Goal: Task Accomplishment & Management: Manage account settings

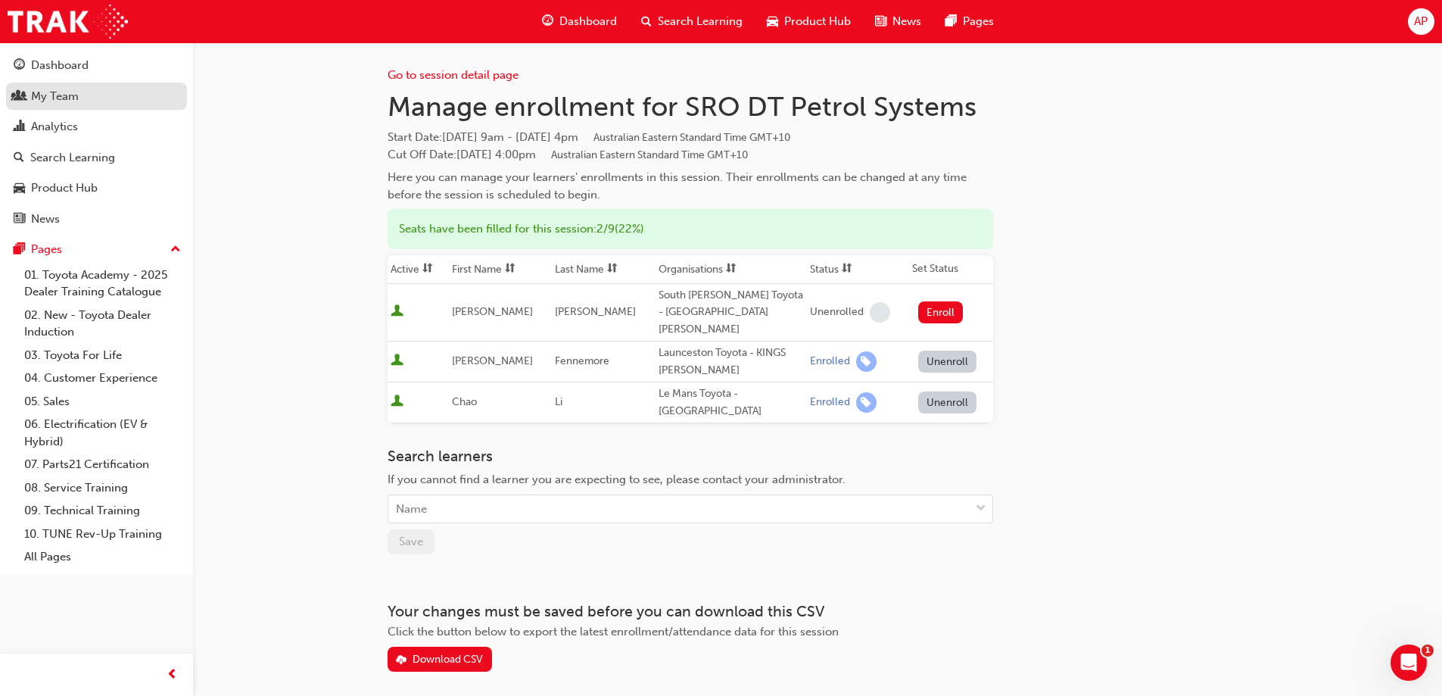
click at [25, 96] on div "My Team" at bounding box center [97, 96] width 166 height 19
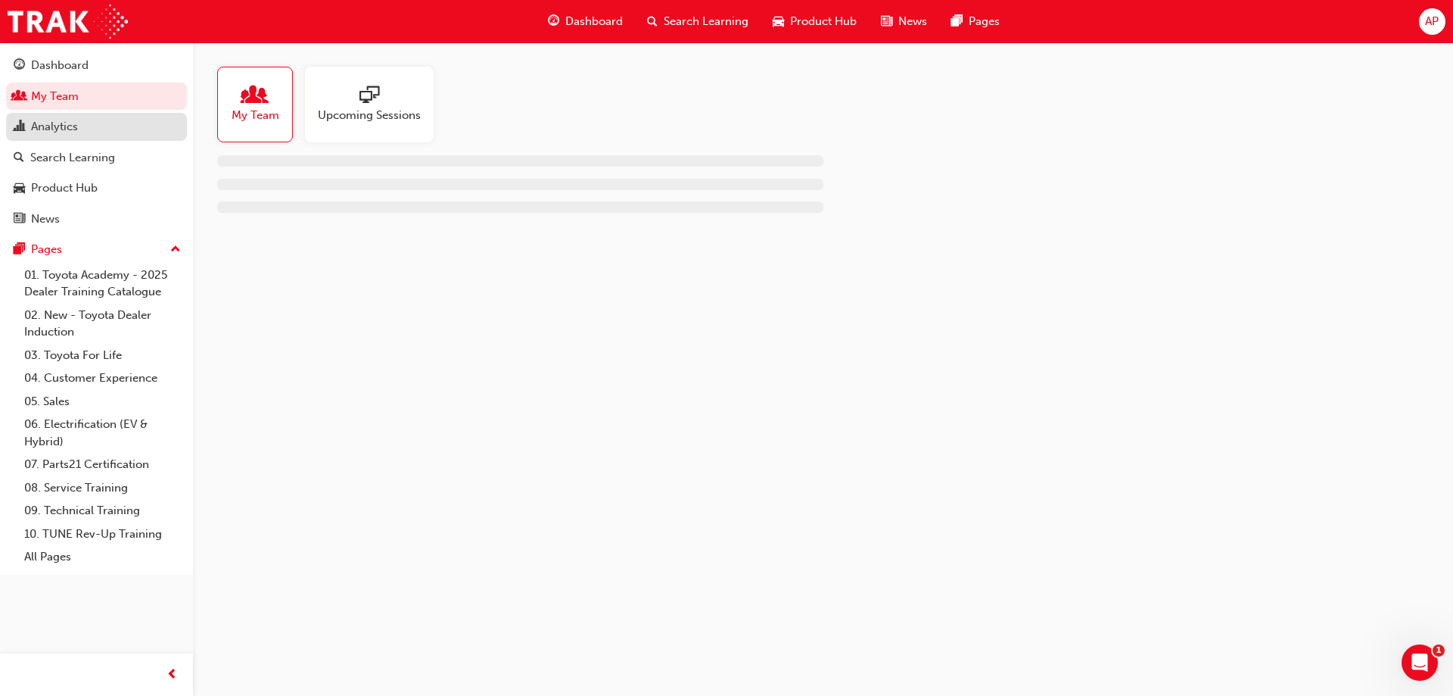
click at [32, 136] on link "Analytics" at bounding box center [96, 127] width 181 height 28
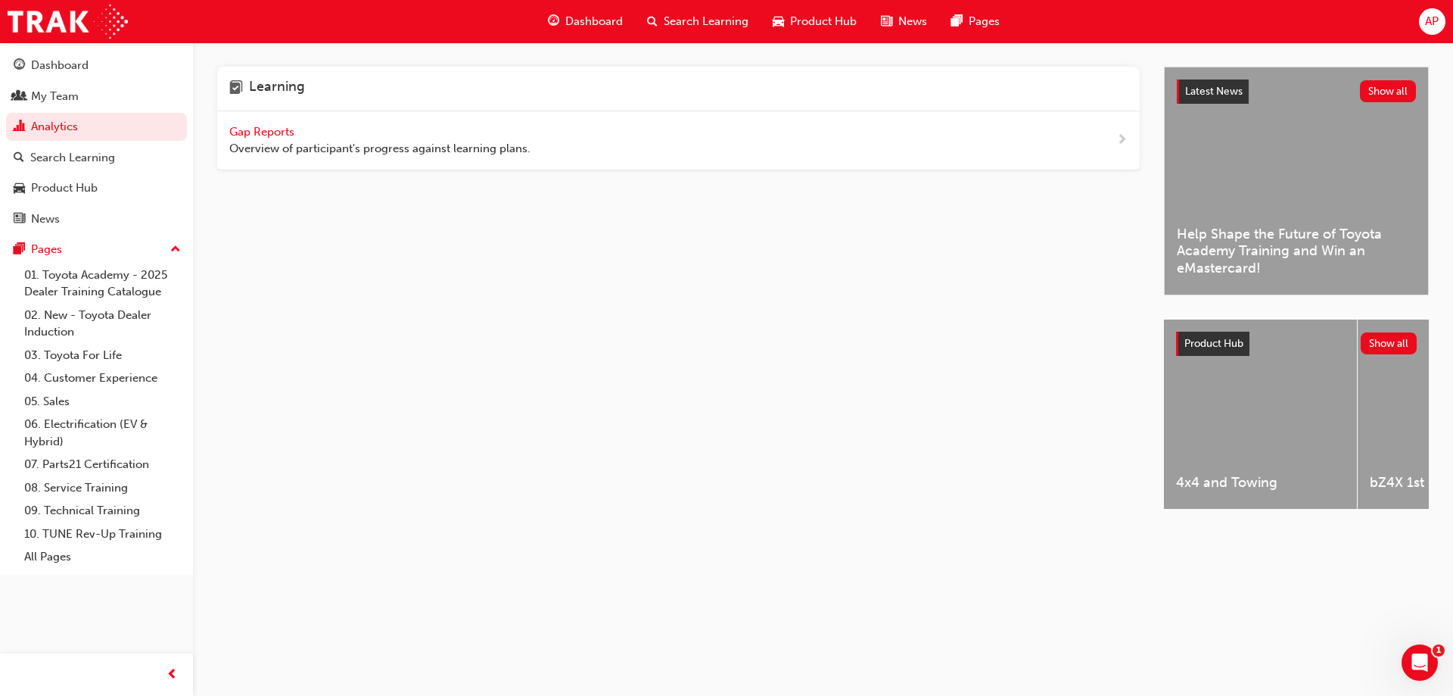
click at [254, 128] on span "Gap Reports" at bounding box center [263, 132] width 68 height 14
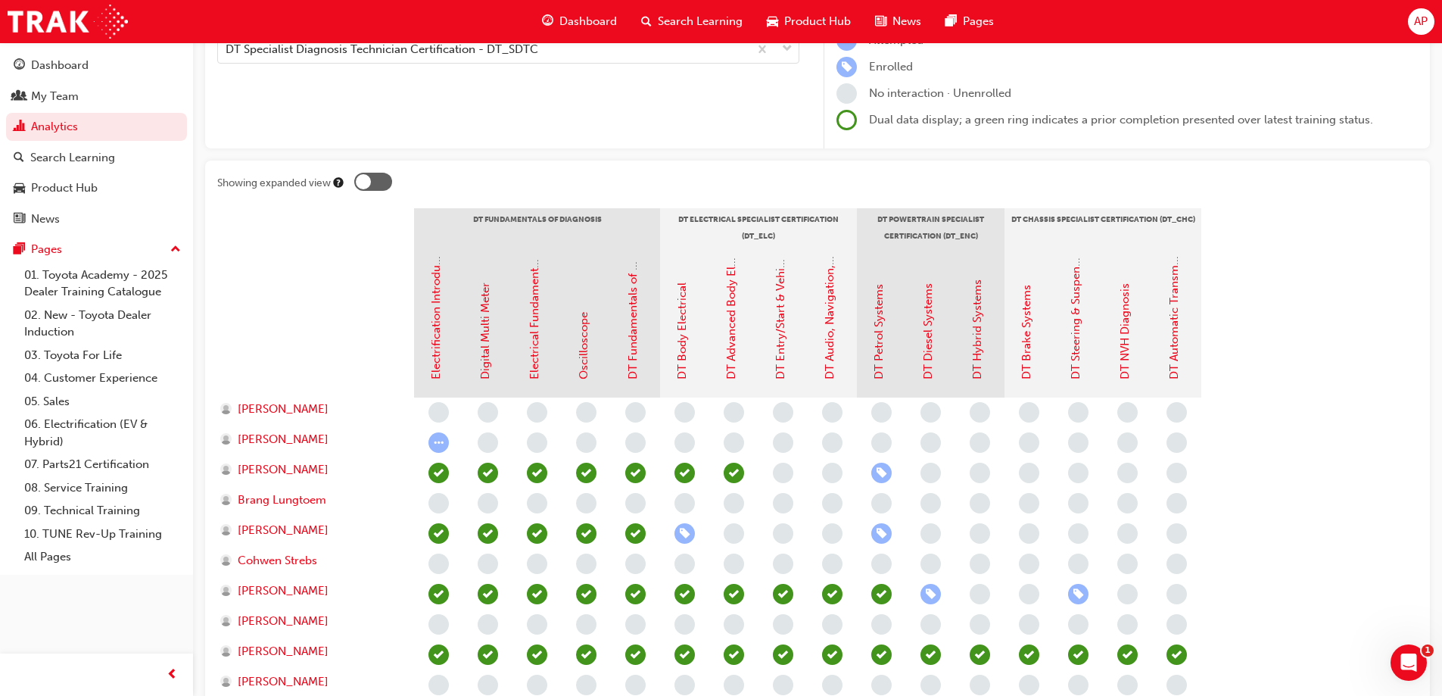
scroll to position [227, 0]
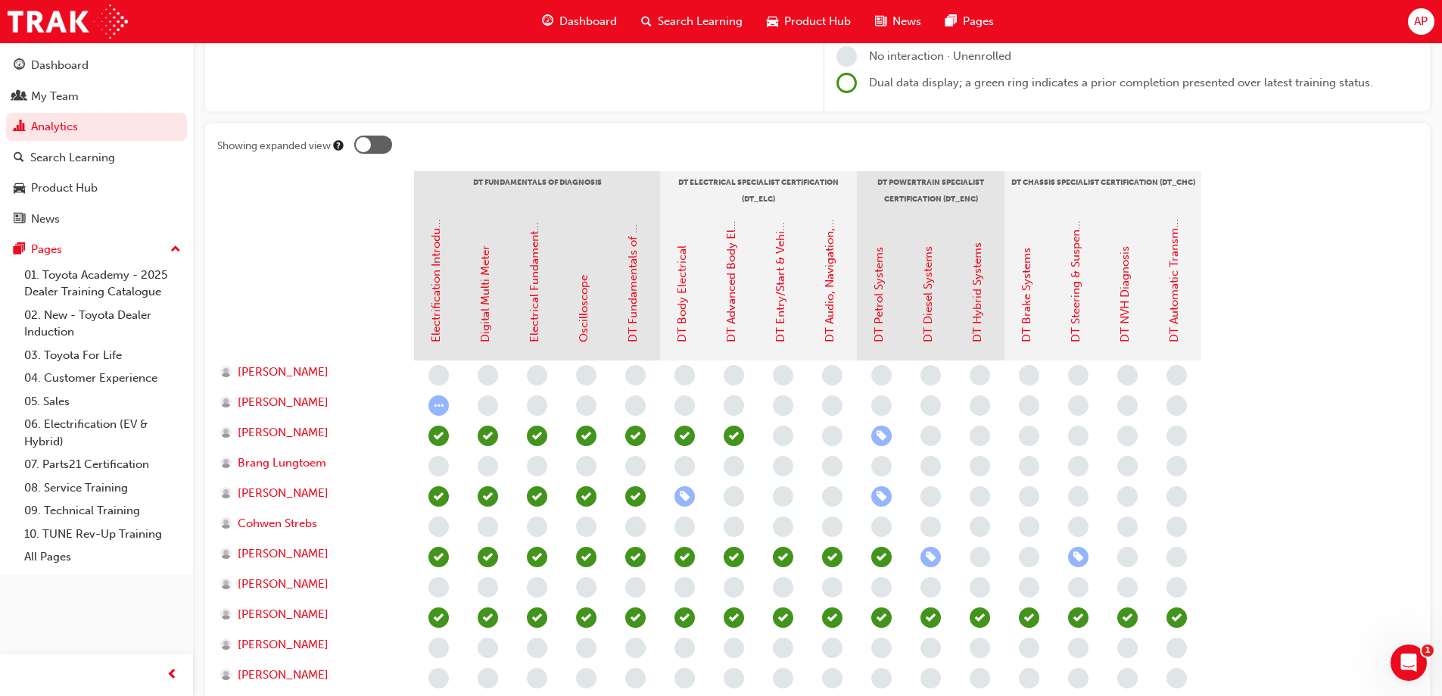
click at [886, 439] on span "learningRecordVerb_ENROLL-icon" at bounding box center [881, 435] width 20 height 20
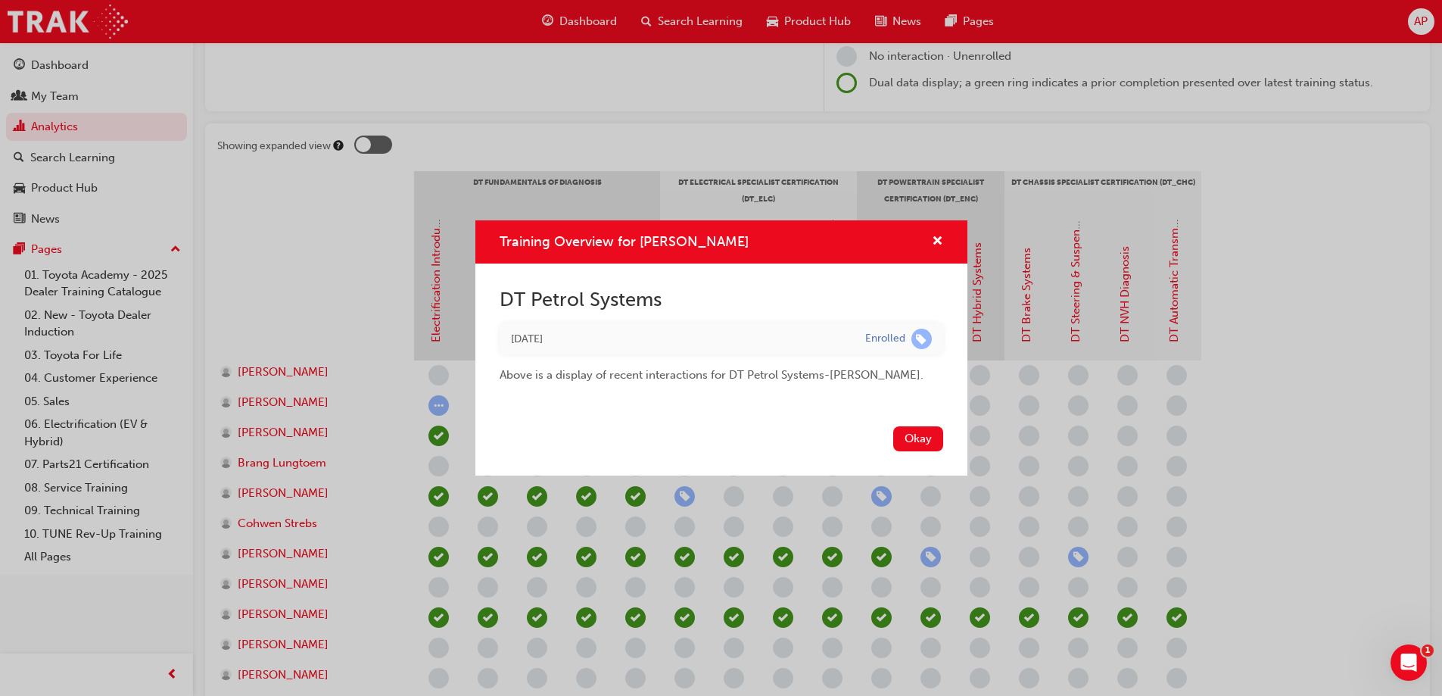
click at [788, 435] on div "Okay" at bounding box center [721, 447] width 492 height 55
click at [1329, 408] on div "Training Overview for [PERSON_NAME] DT Petrol Systems [DATE] Enrolled Above is …" at bounding box center [721, 348] width 1442 height 696
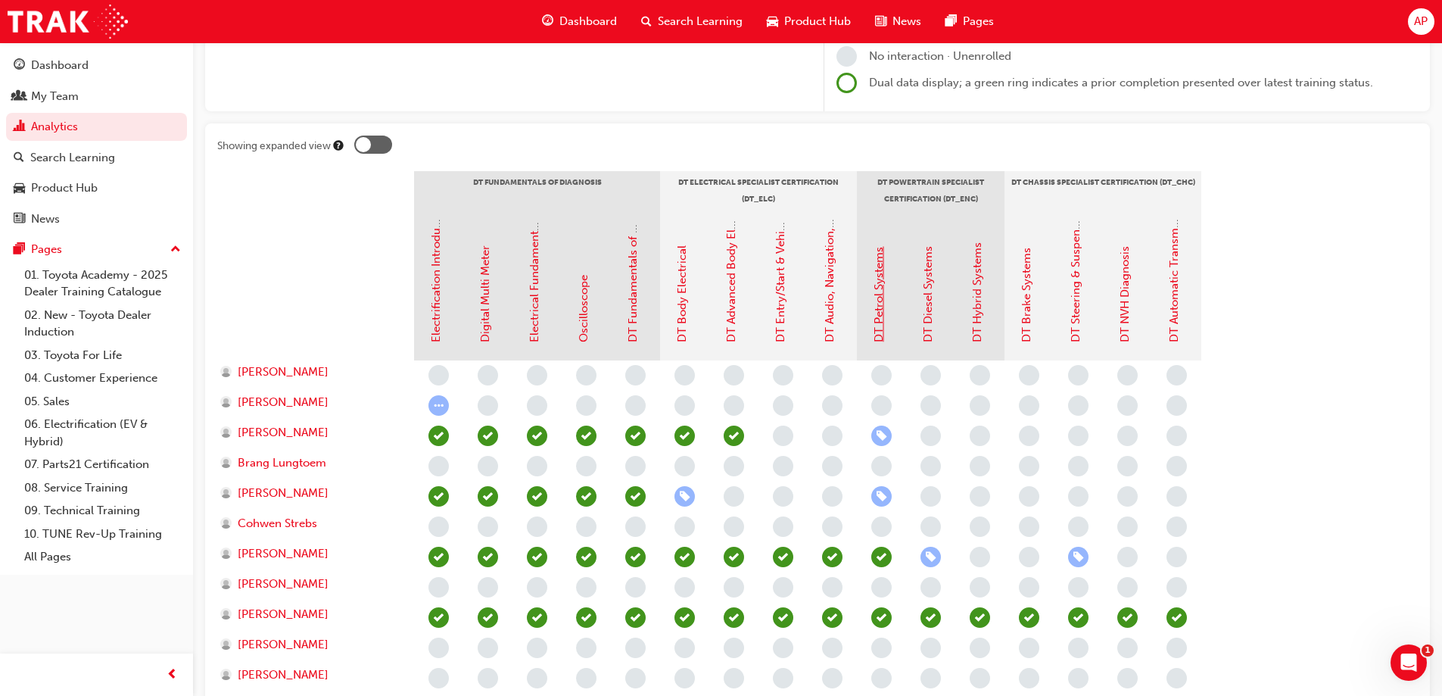
click at [875, 339] on link "DT Petrol Systems" at bounding box center [879, 294] width 14 height 95
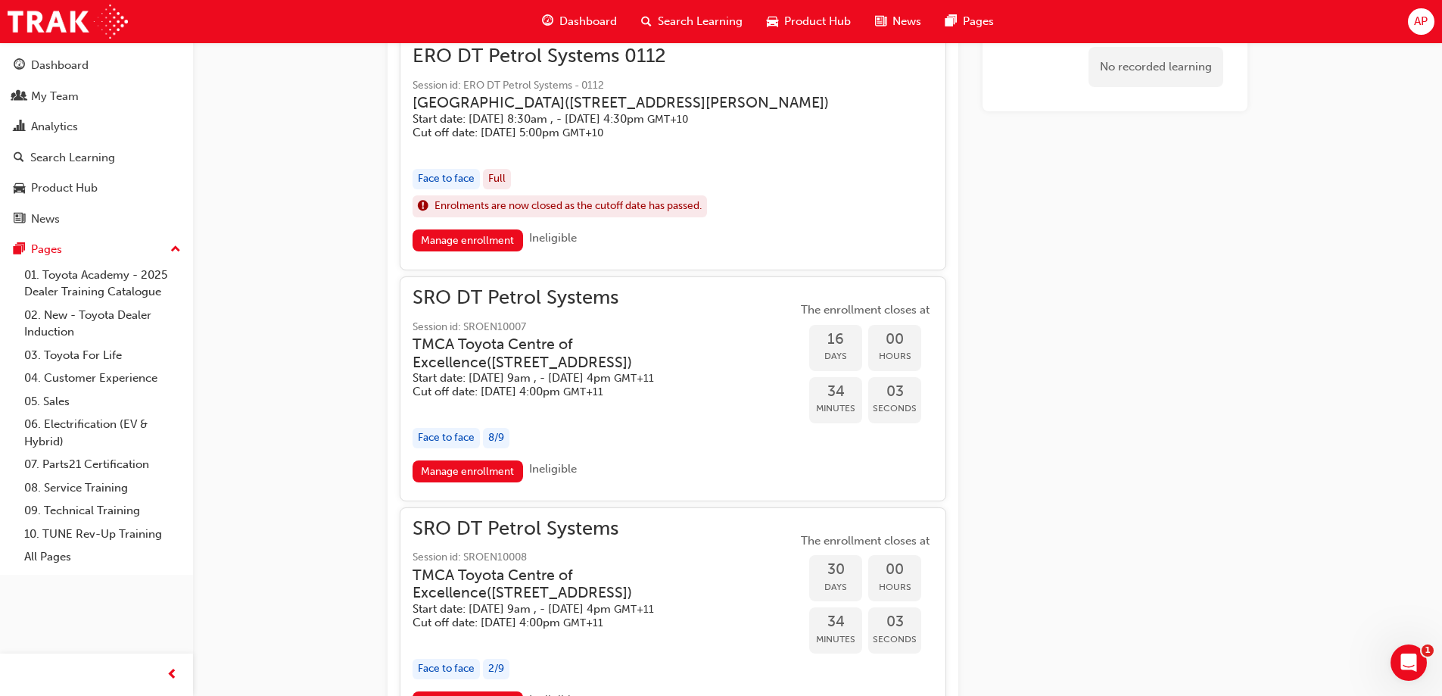
scroll to position [953, 0]
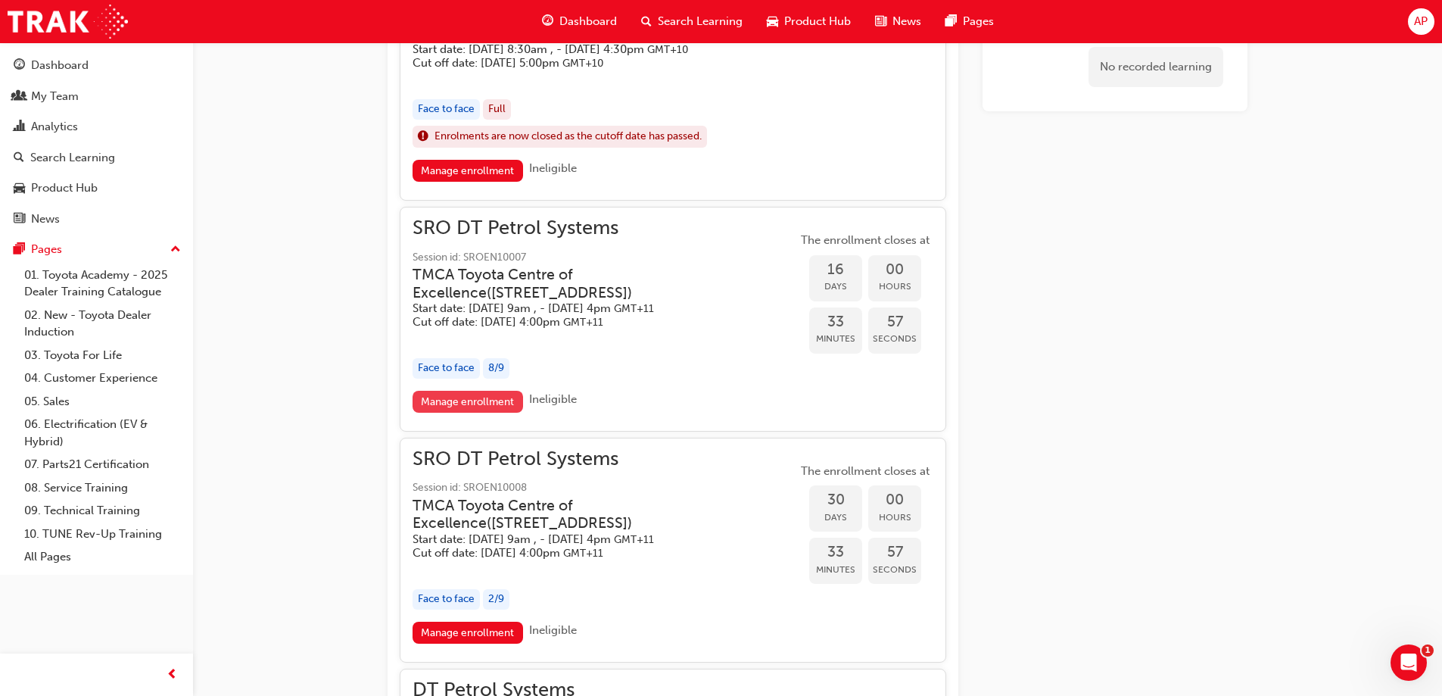
click at [469, 413] on link "Manage enrollment" at bounding box center [468, 402] width 111 height 22
